Goal: Navigation & Orientation: Find specific page/section

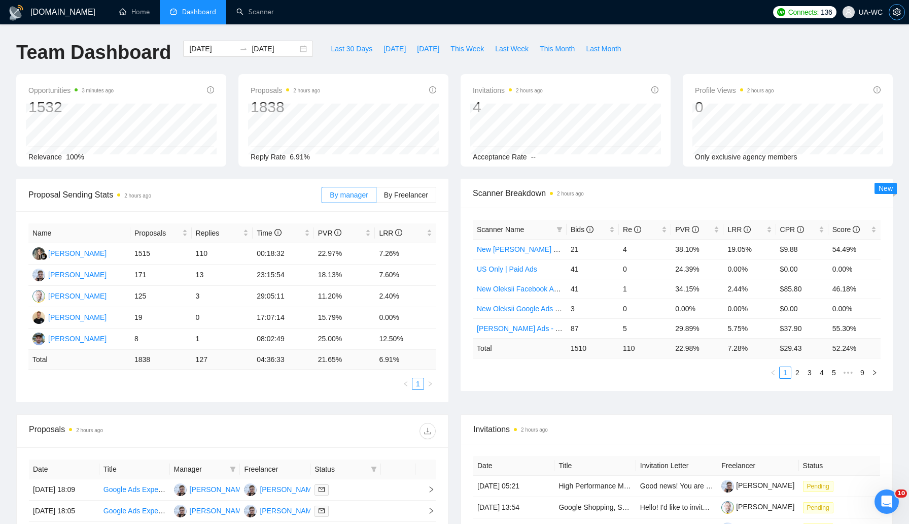
click at [892, 13] on span "setting" at bounding box center [896, 12] width 15 height 8
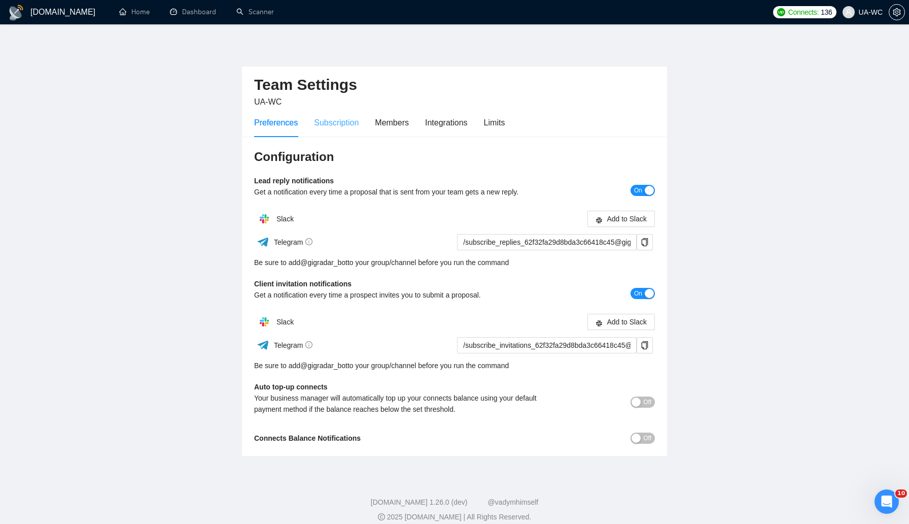
click at [334, 133] on div "Subscription" at bounding box center [336, 122] width 45 height 29
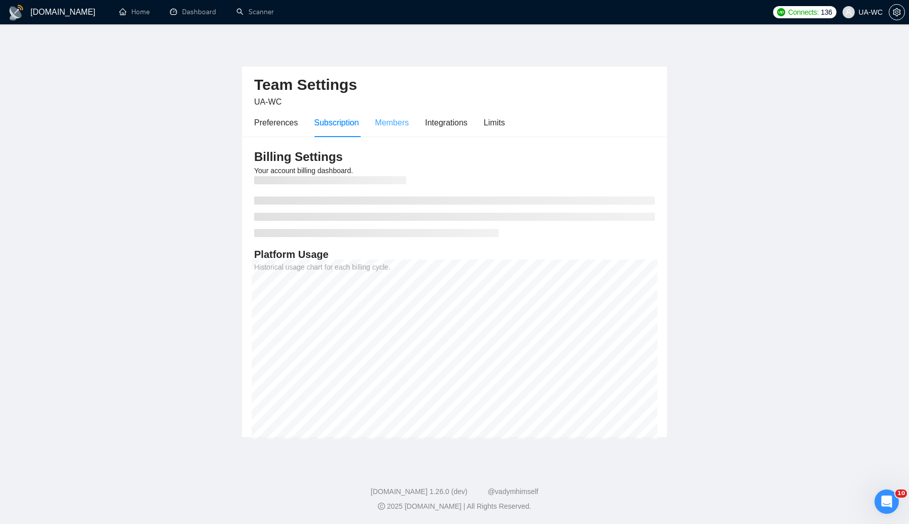
click at [383, 129] on div "Members" at bounding box center [392, 122] width 34 height 29
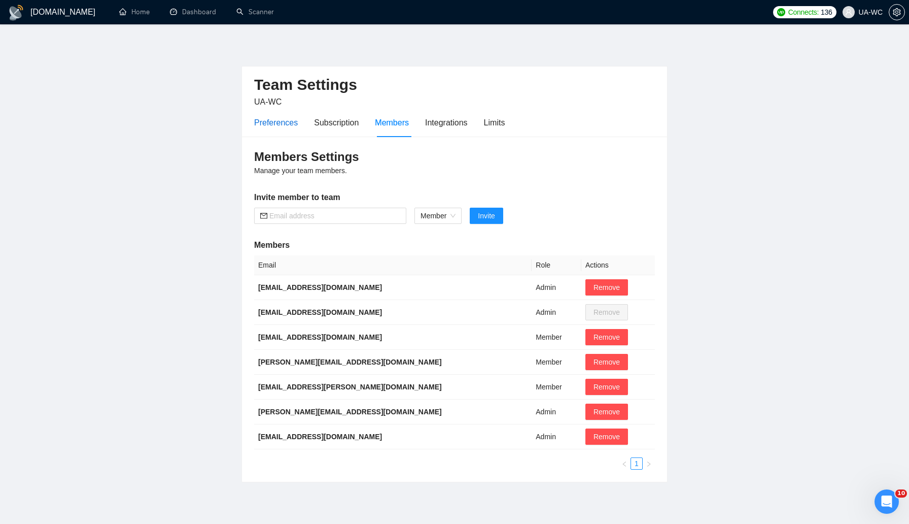
click at [273, 120] on div "Preferences" at bounding box center [276, 122] width 44 height 13
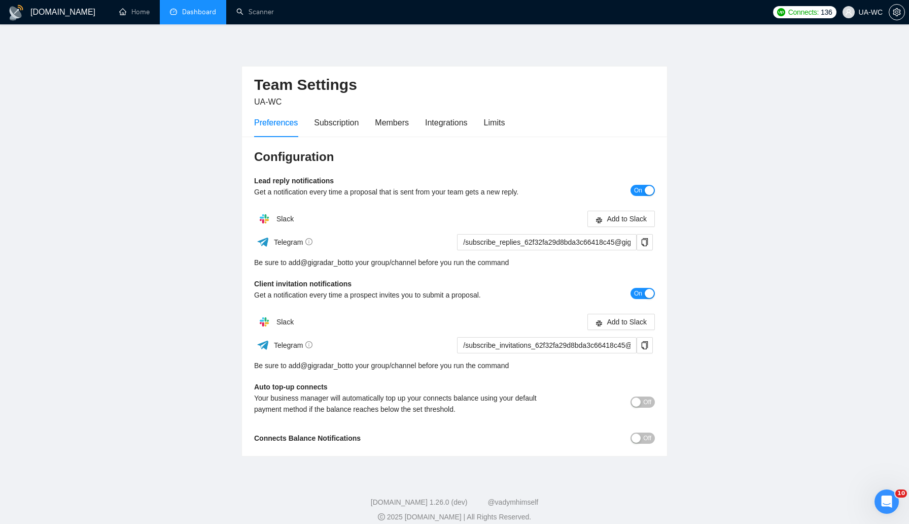
click at [189, 11] on link "Dashboard" at bounding box center [193, 12] width 46 height 9
